Goal: Obtain resource: Obtain resource

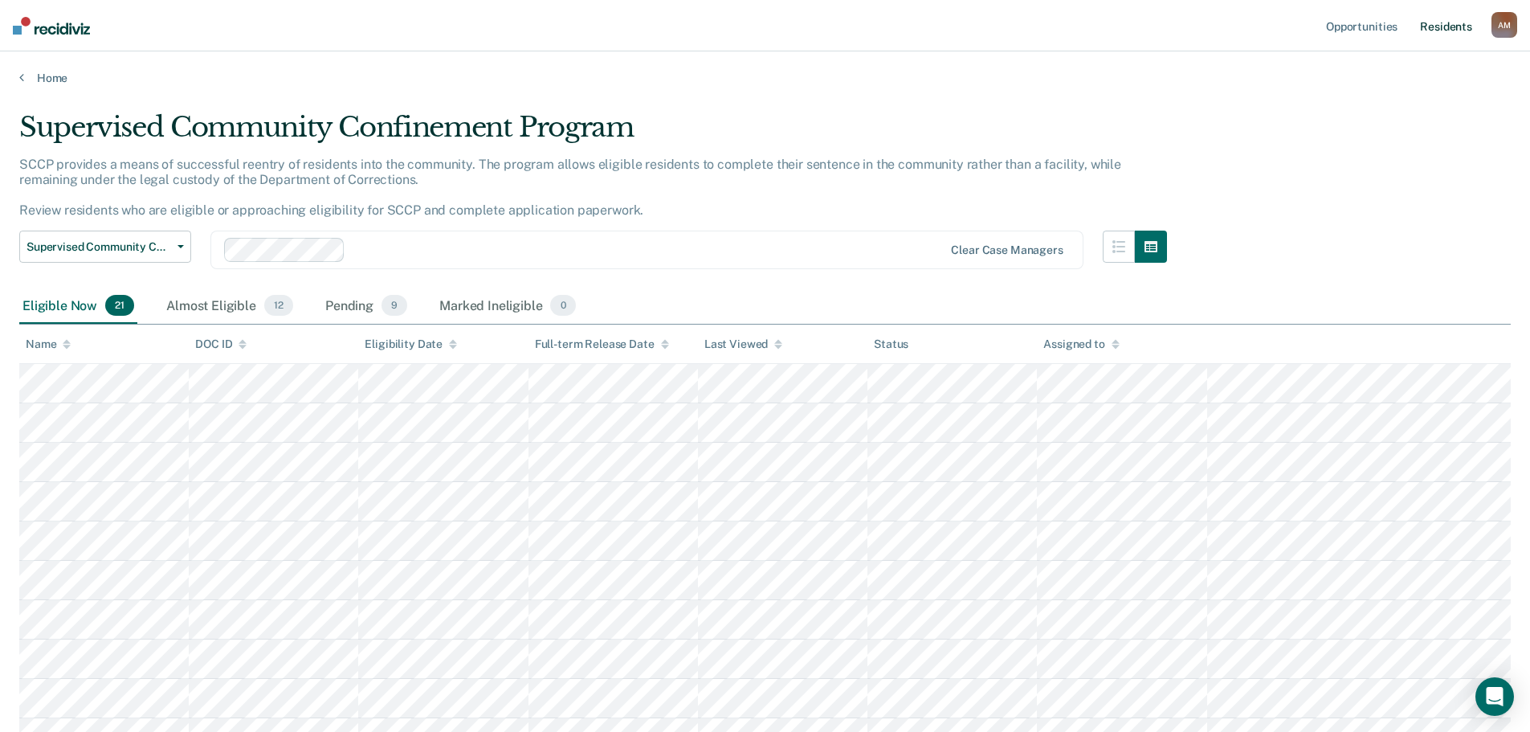
click at [1461, 31] on link "Resident s" at bounding box center [1446, 25] width 59 height 51
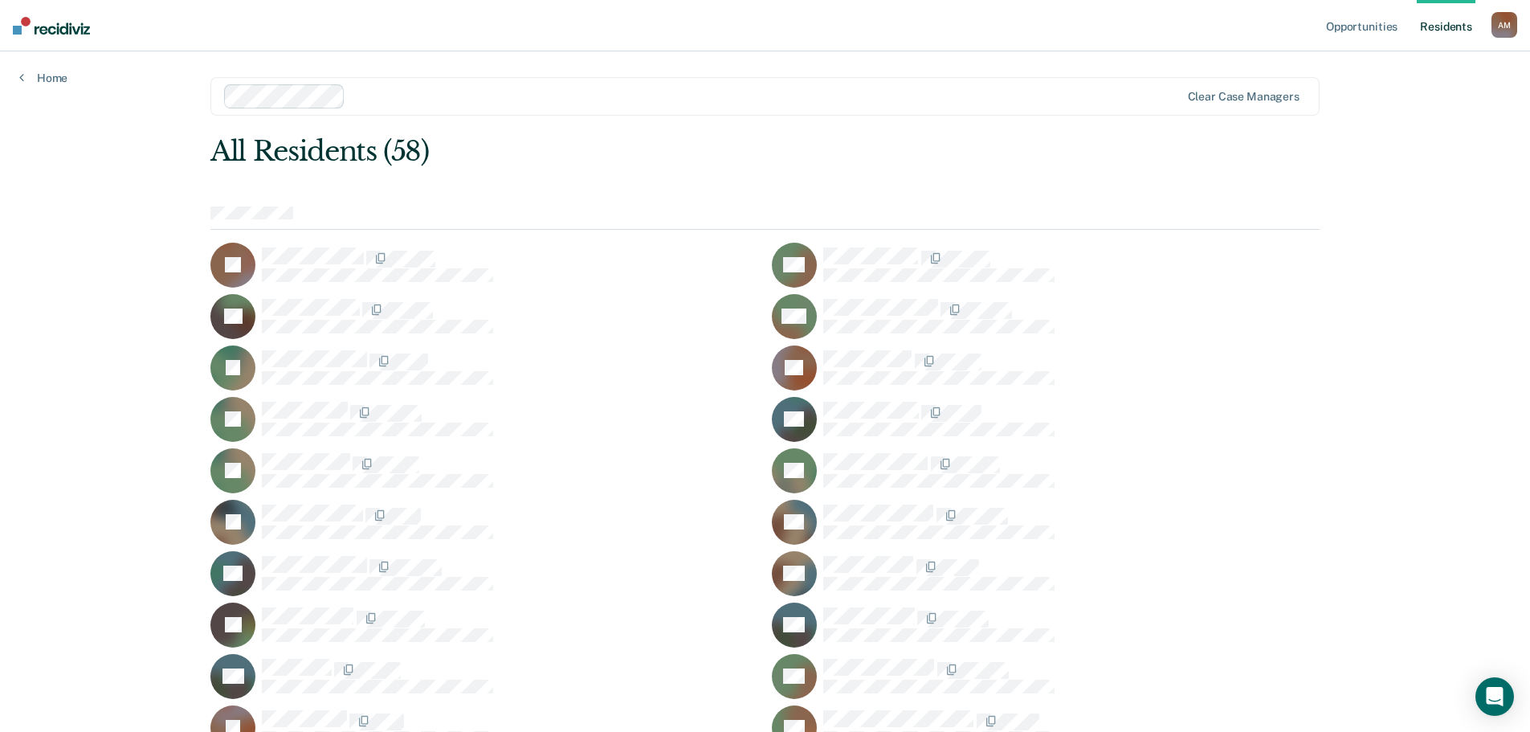
click at [1440, 23] on link "Resident s" at bounding box center [1446, 25] width 59 height 51
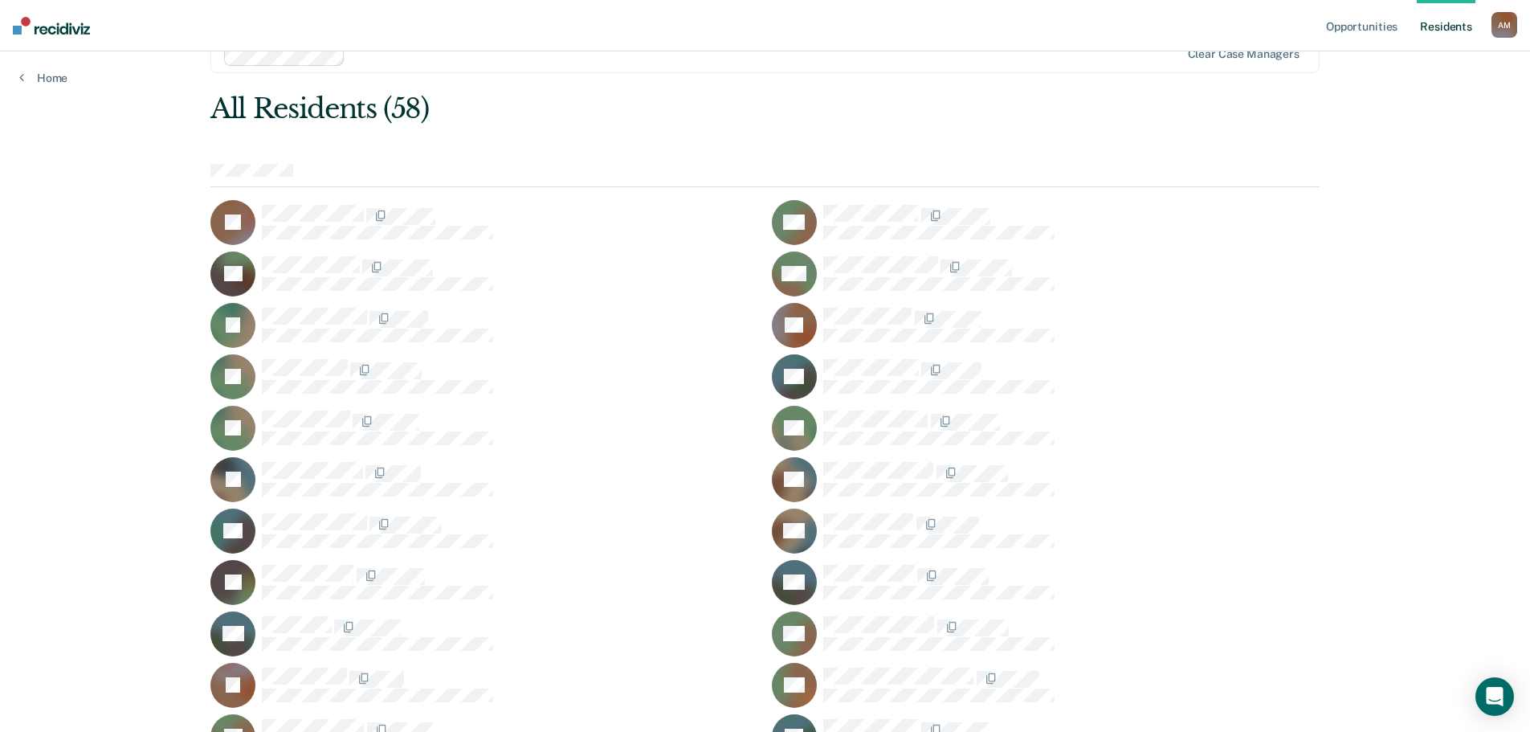
scroll to position [80, 0]
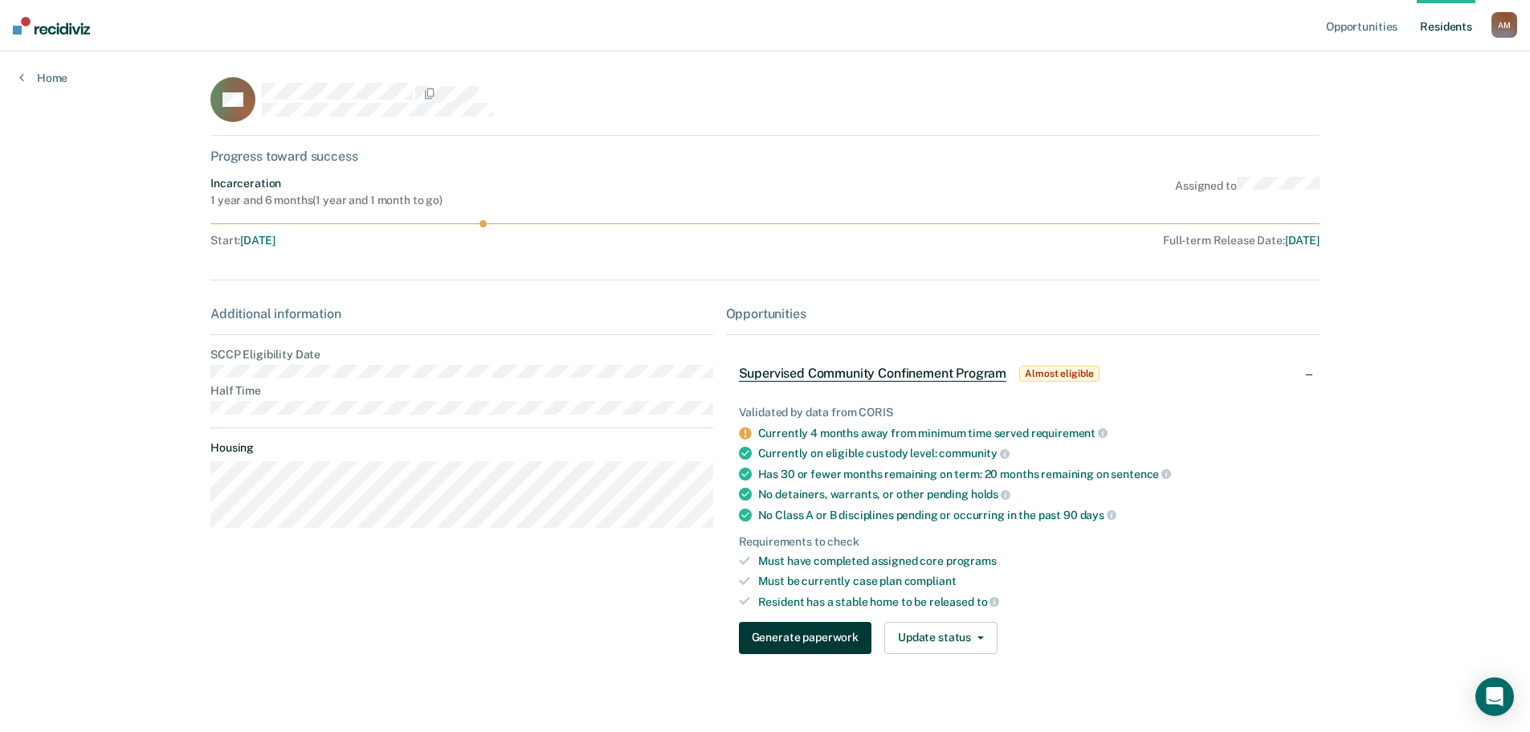
click at [805, 626] on button "Generate paperwork" at bounding box center [805, 638] width 133 height 32
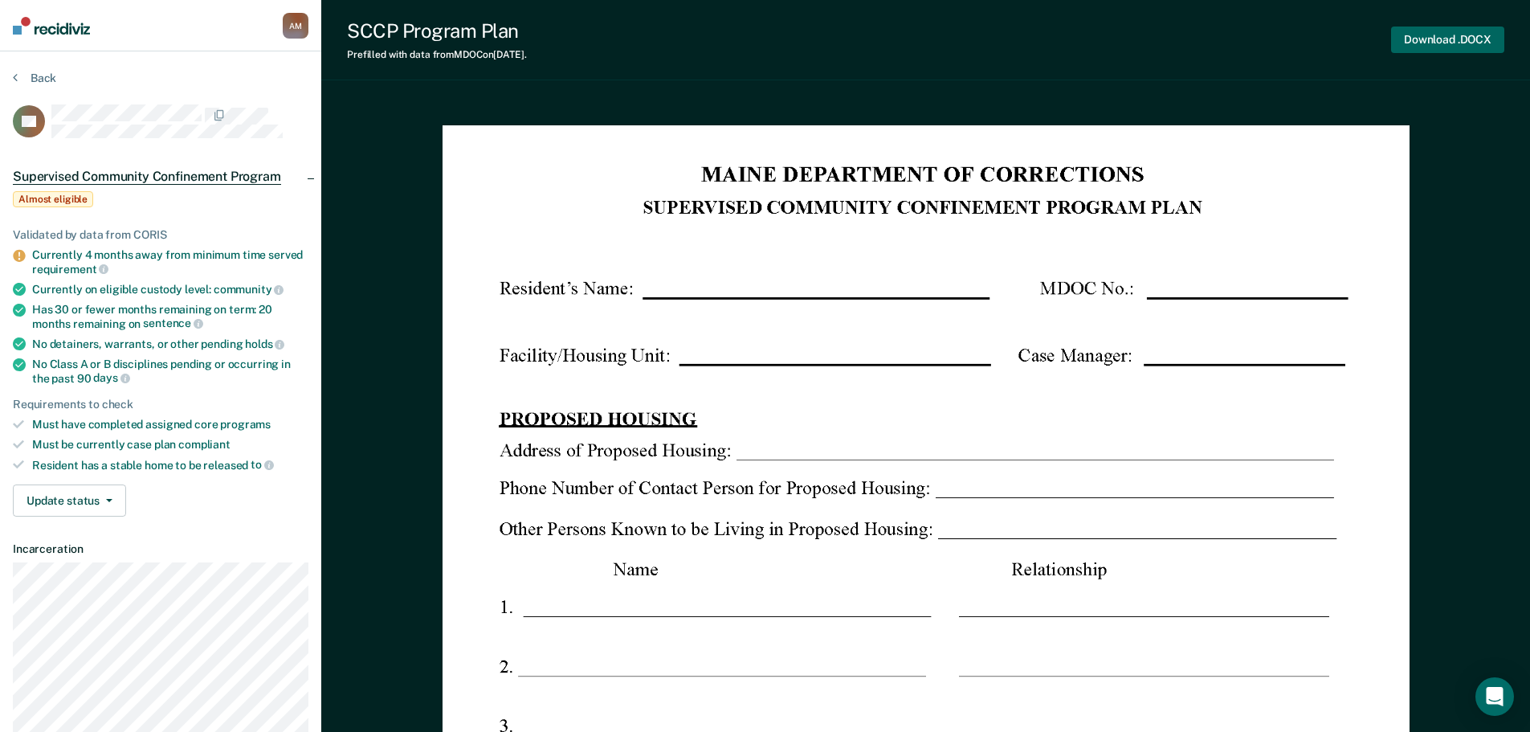
click at [1429, 39] on button "Download .DOCX" at bounding box center [1447, 40] width 113 height 27
